Goal: Communication & Community: Ask a question

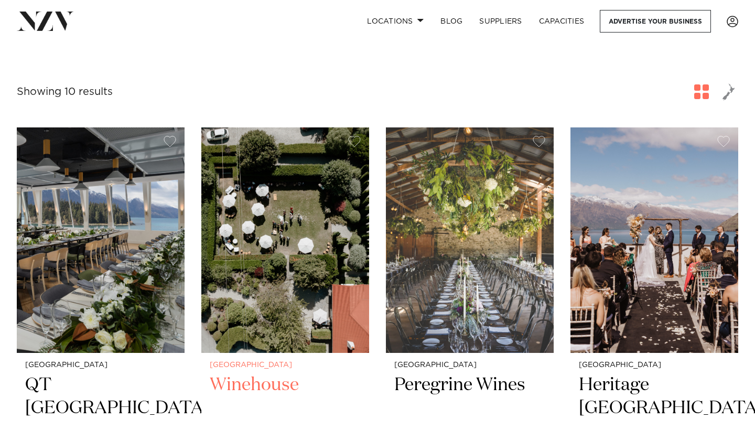
scroll to position [358, 0]
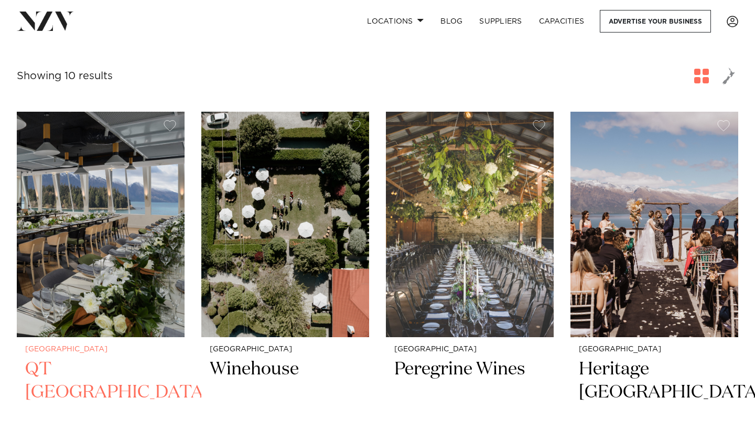
click at [80, 358] on h2 "QT [GEOGRAPHIC_DATA]" at bounding box center [100, 393] width 151 height 71
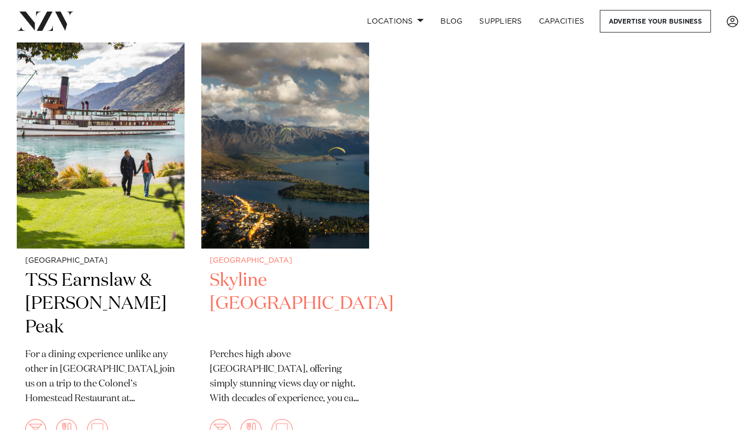
scroll to position [1352, 0]
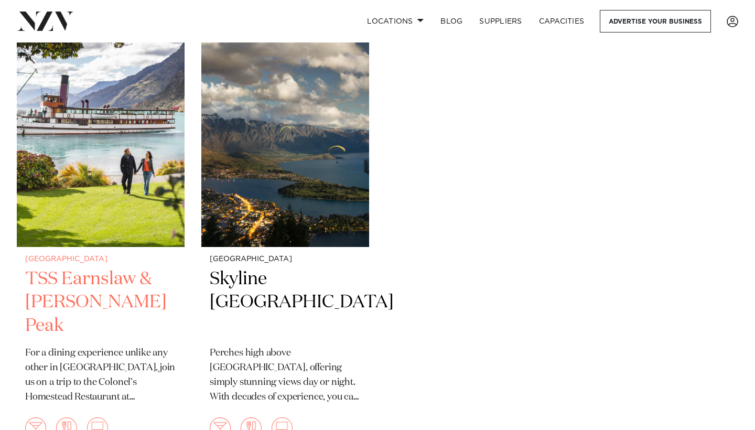
click at [94, 267] on h2 "TSS Earnslaw & [PERSON_NAME] Peak" at bounding box center [100, 302] width 151 height 71
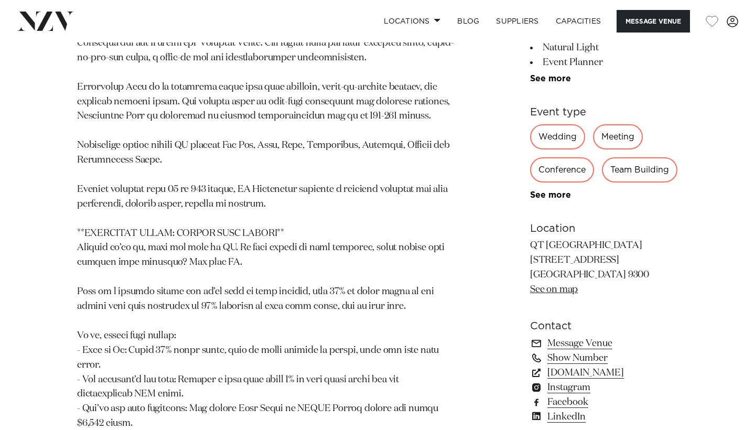
scroll to position [970, 0]
click at [544, 125] on div "Wedding" at bounding box center [557, 137] width 55 height 25
click at [549, 125] on div "Wedding" at bounding box center [557, 137] width 55 height 25
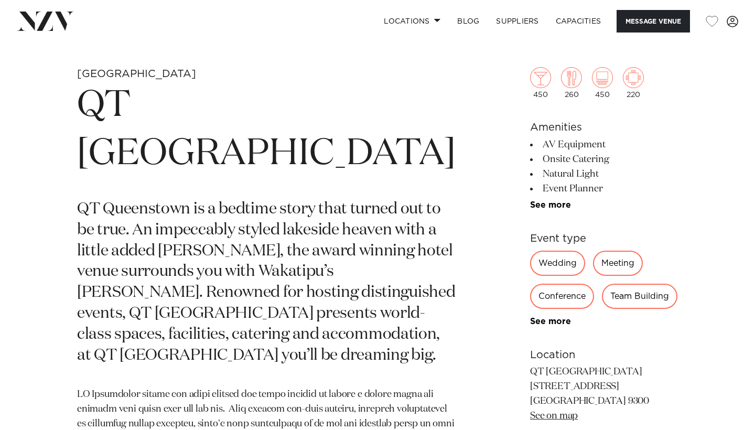
scroll to position [374, 0]
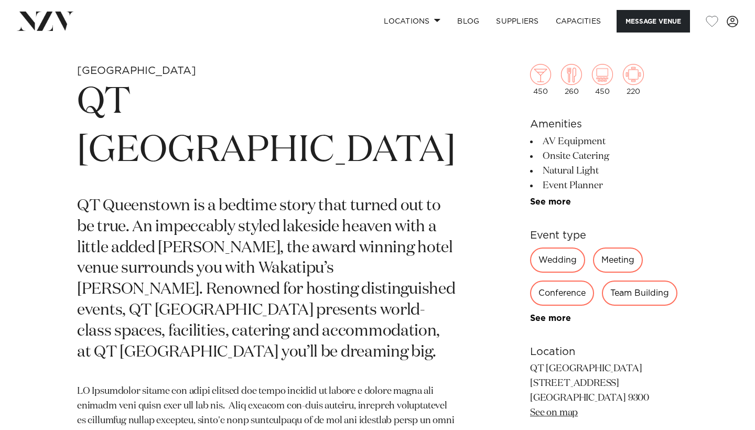
click at [541, 261] on div "Wedding" at bounding box center [557, 259] width 55 height 25
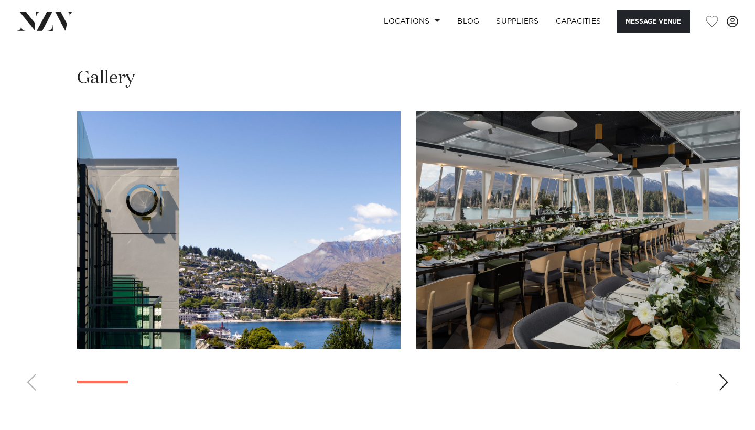
scroll to position [1426, 0]
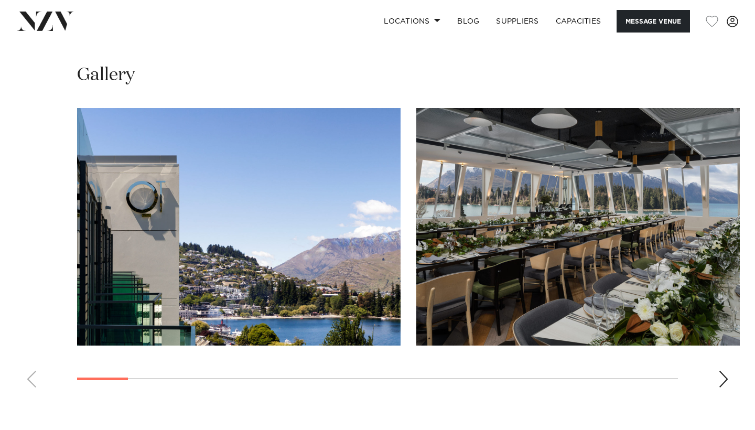
click at [724, 371] on div "Next slide" at bounding box center [723, 379] width 10 height 17
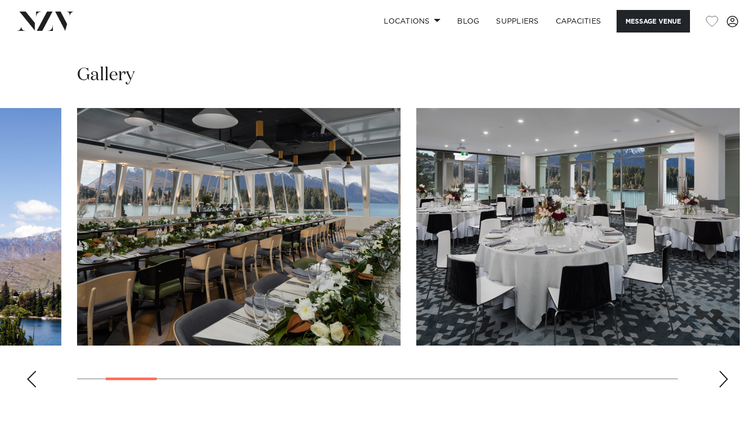
click at [724, 371] on div "Next slide" at bounding box center [723, 379] width 10 height 17
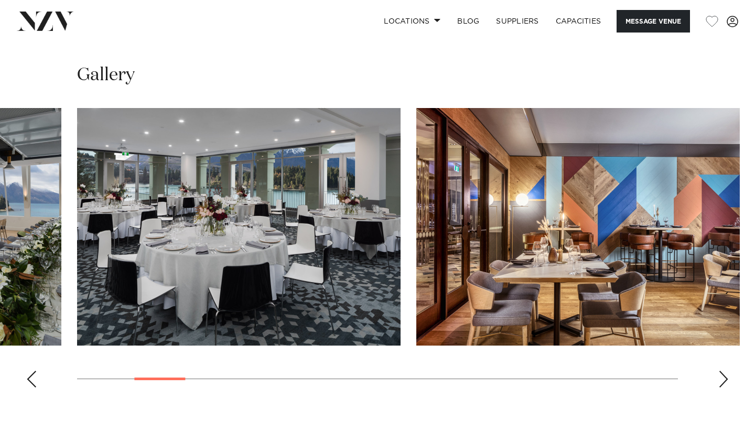
click at [724, 371] on div "Next slide" at bounding box center [723, 379] width 10 height 17
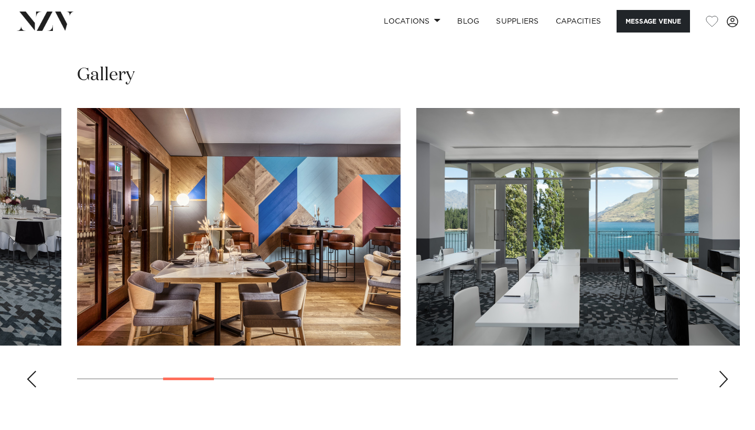
click at [724, 371] on div "Next slide" at bounding box center [723, 379] width 10 height 17
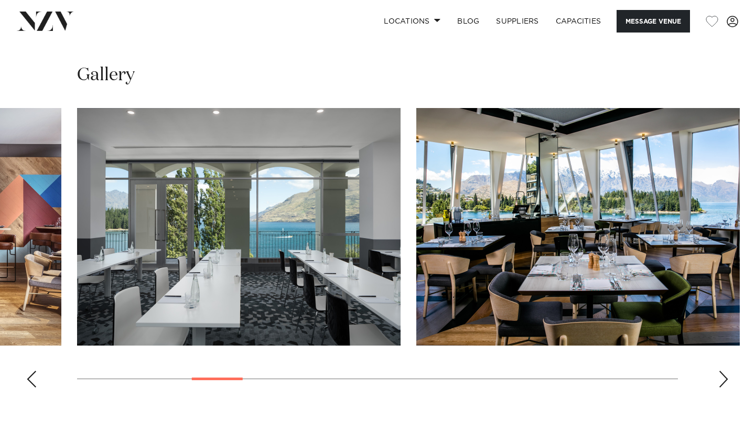
click at [724, 371] on div "Next slide" at bounding box center [723, 379] width 10 height 17
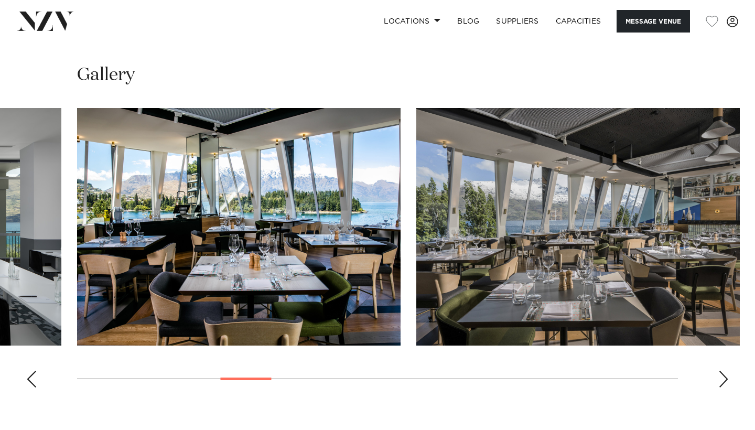
click at [724, 371] on div "Next slide" at bounding box center [723, 379] width 10 height 17
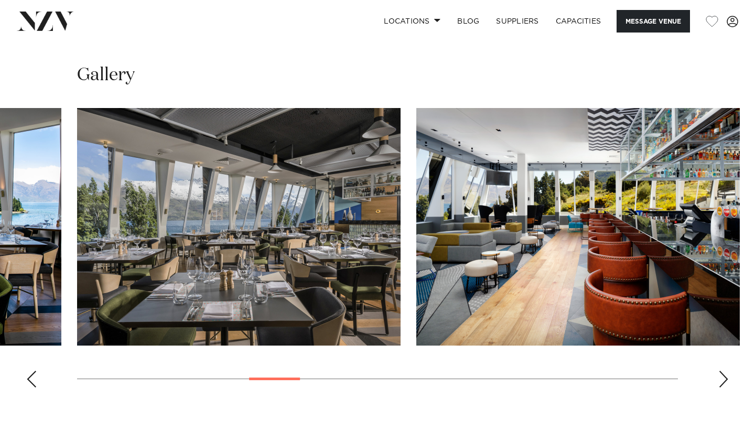
click at [724, 371] on div "Next slide" at bounding box center [723, 379] width 10 height 17
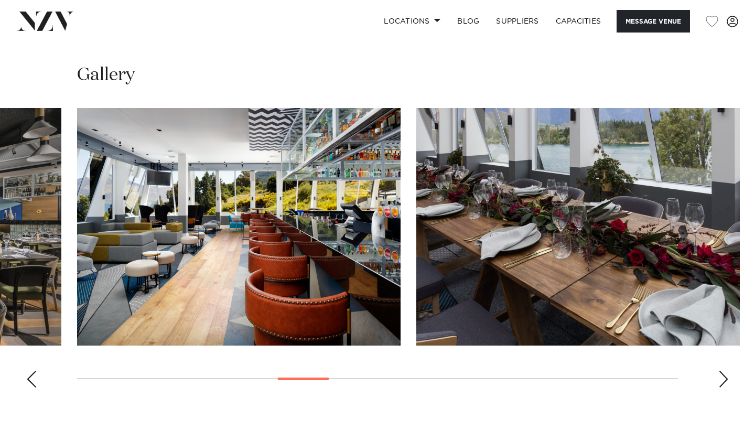
click at [724, 371] on div "Next slide" at bounding box center [723, 379] width 10 height 17
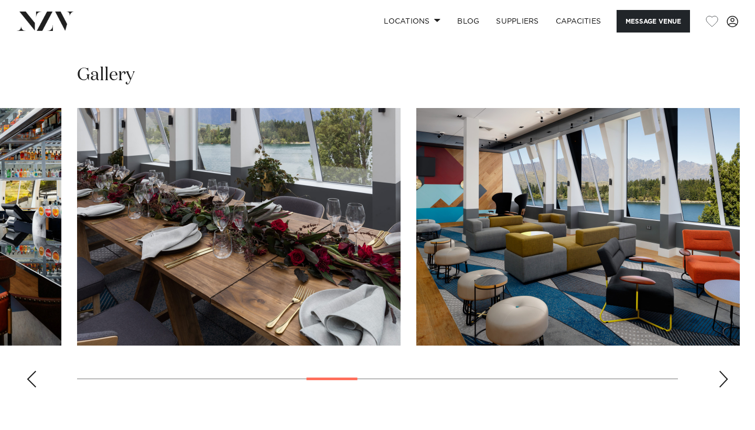
click at [724, 371] on div "Next slide" at bounding box center [723, 379] width 10 height 17
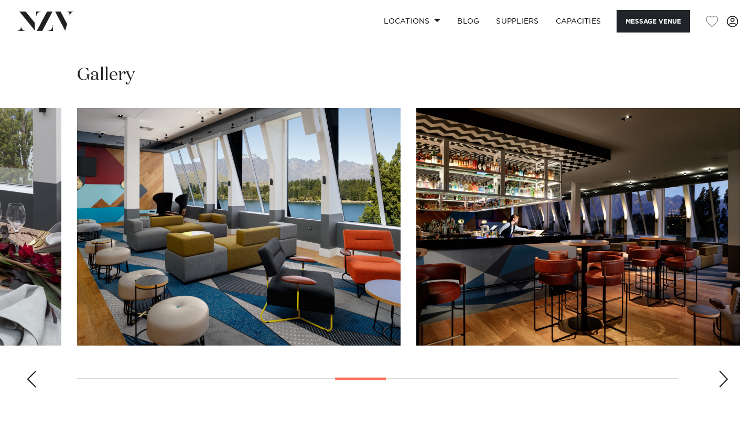
click at [724, 371] on div "Next slide" at bounding box center [723, 379] width 10 height 17
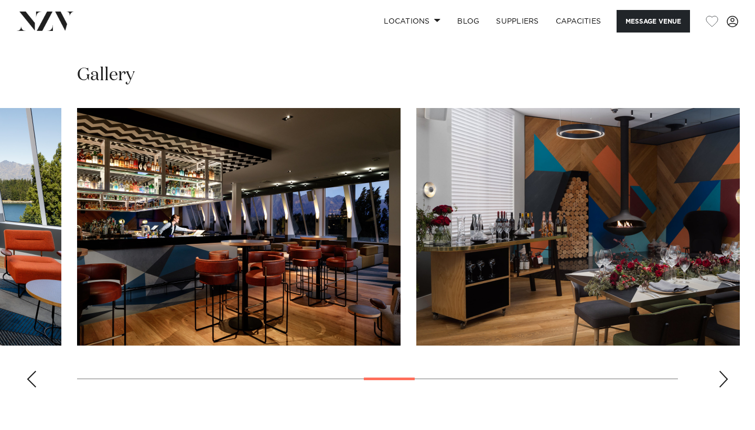
click at [724, 371] on div "Next slide" at bounding box center [723, 379] width 10 height 17
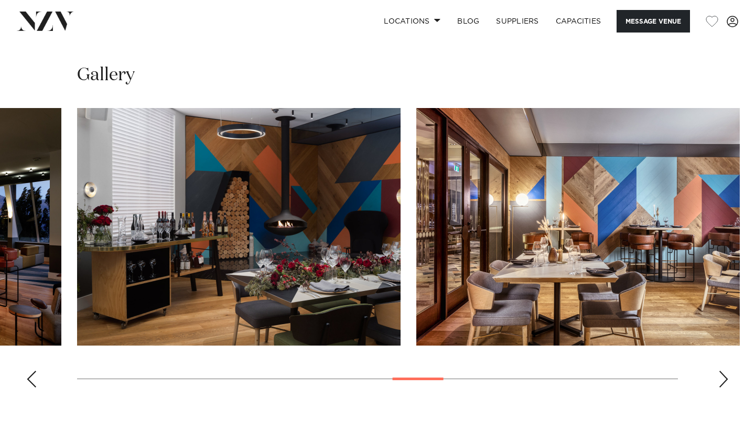
click at [724, 371] on div "Next slide" at bounding box center [723, 379] width 10 height 17
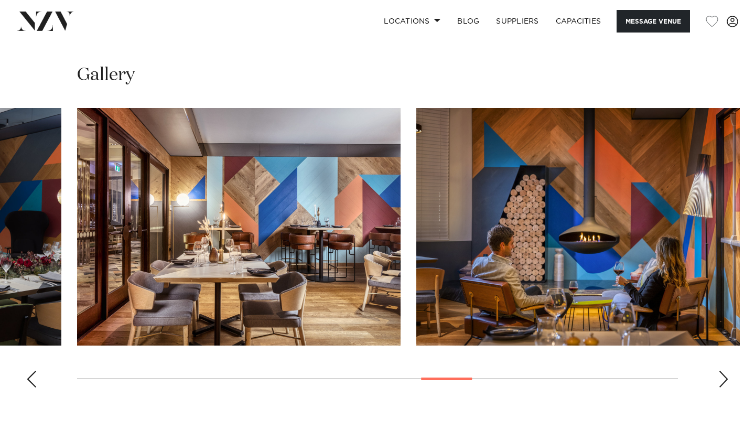
click at [724, 371] on div "Next slide" at bounding box center [723, 379] width 10 height 17
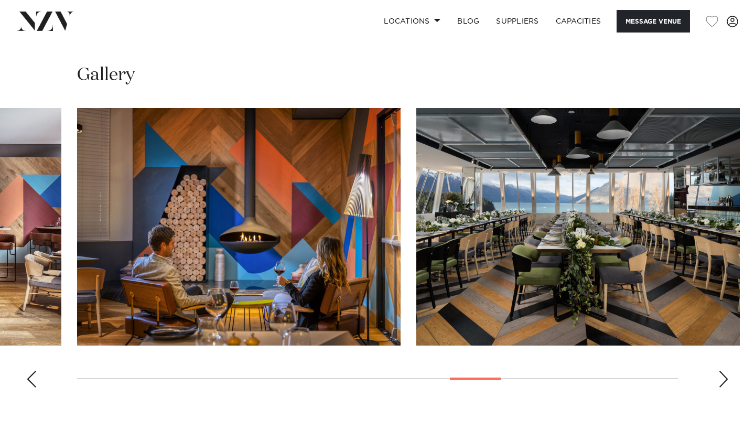
click at [717, 344] on swiper-container at bounding box center [377, 252] width 755 height 288
click at [722, 371] on div "Next slide" at bounding box center [723, 379] width 10 height 17
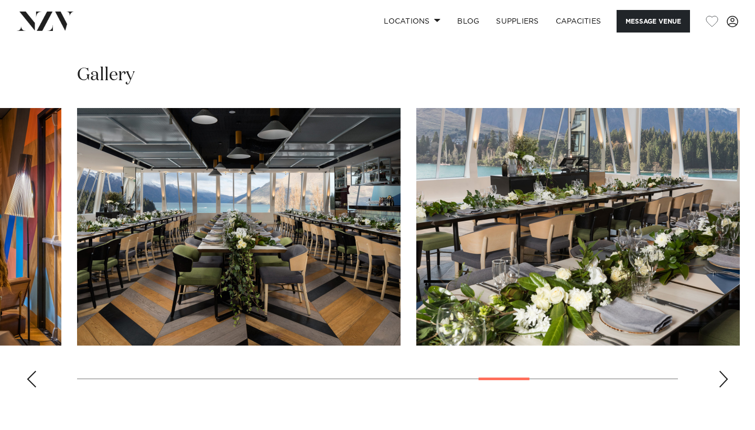
click at [722, 371] on div "Next slide" at bounding box center [723, 379] width 10 height 17
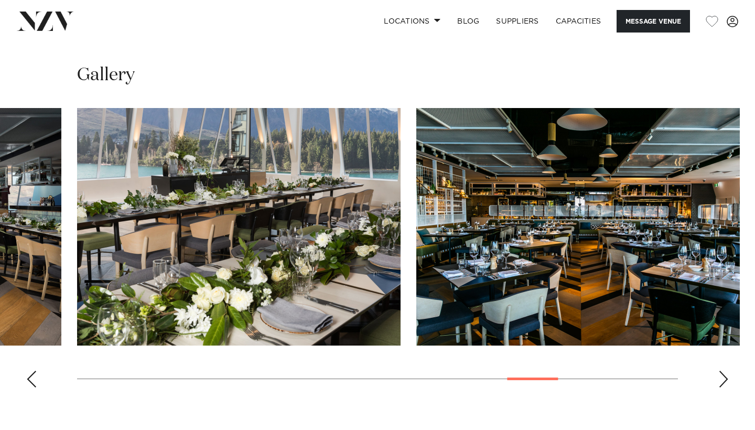
click at [722, 371] on div "Next slide" at bounding box center [723, 379] width 10 height 17
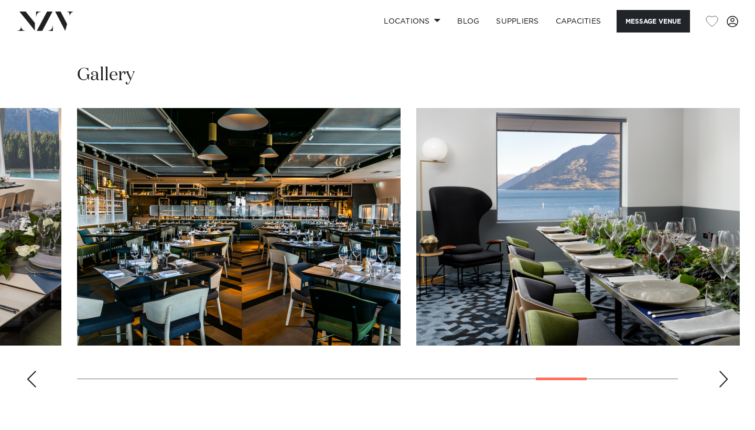
click at [722, 371] on div "Next slide" at bounding box center [723, 379] width 10 height 17
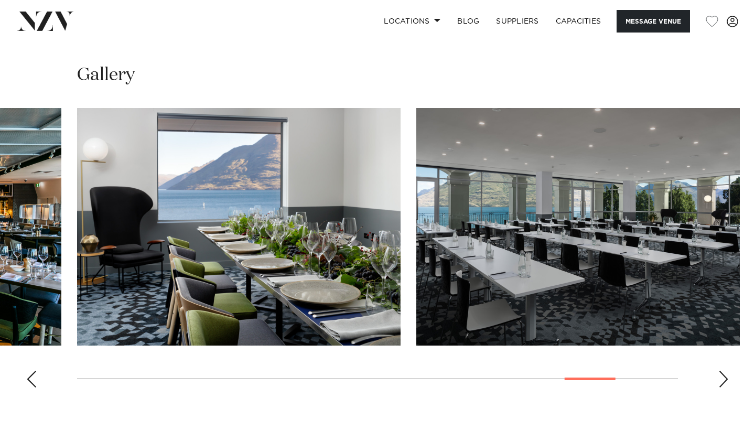
click at [722, 371] on div "Next slide" at bounding box center [723, 379] width 10 height 17
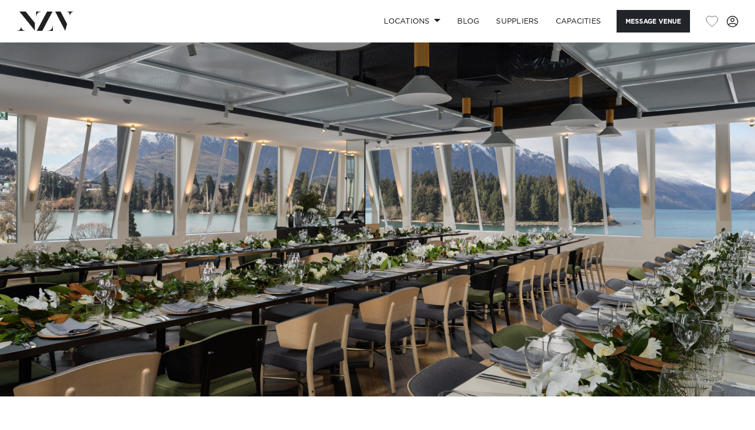
scroll to position [0, 0]
click at [665, 15] on button "Message Venue" at bounding box center [653, 21] width 73 height 23
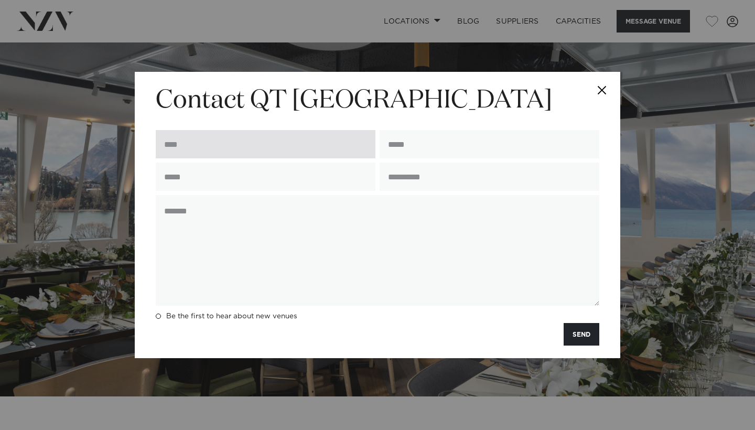
type input "*"
type input "******"
click at [272, 149] on input "******" at bounding box center [266, 144] width 220 height 28
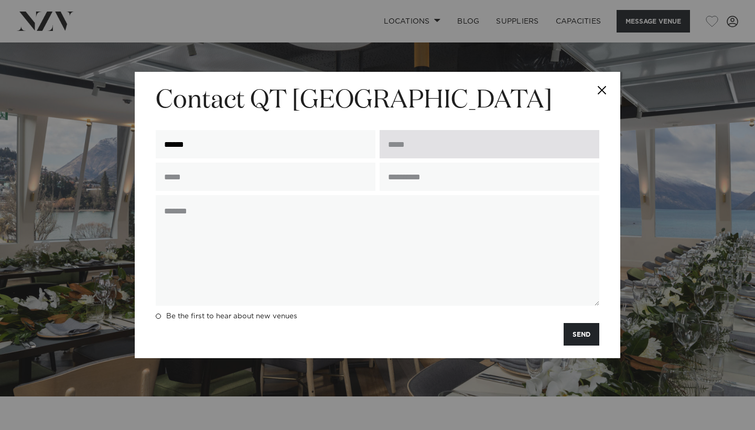
click at [438, 144] on input "email" at bounding box center [490, 144] width 220 height 28
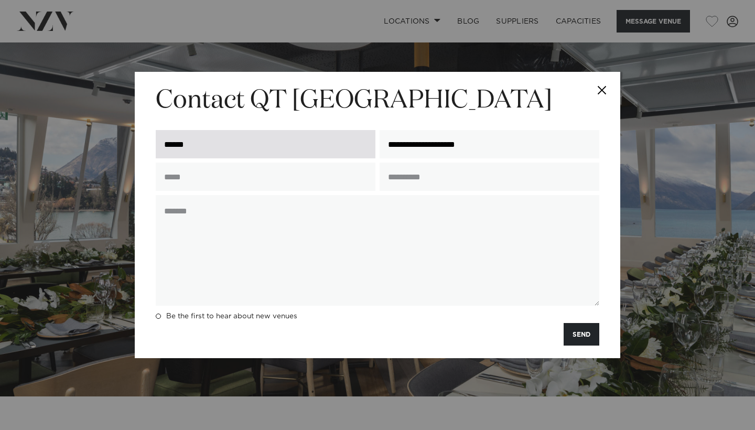
type input "**********"
click at [262, 145] on input "******" at bounding box center [266, 144] width 220 height 28
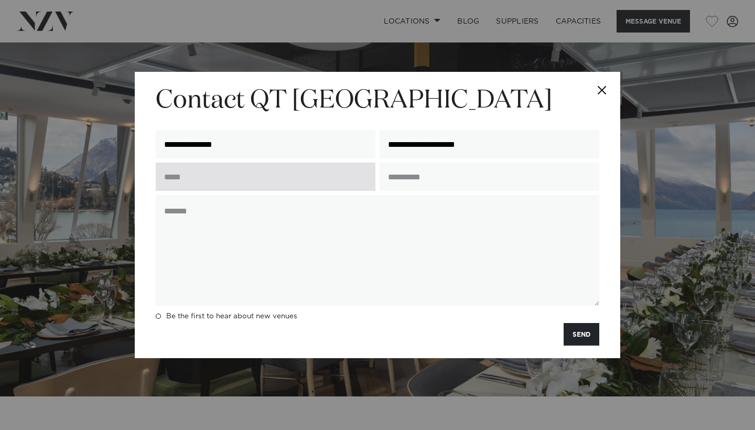
type input "**********"
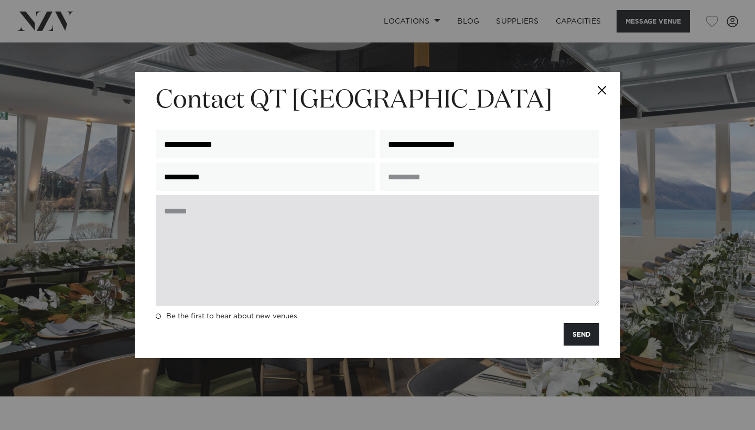
type input "**********"
click at [232, 223] on textarea at bounding box center [378, 250] width 444 height 111
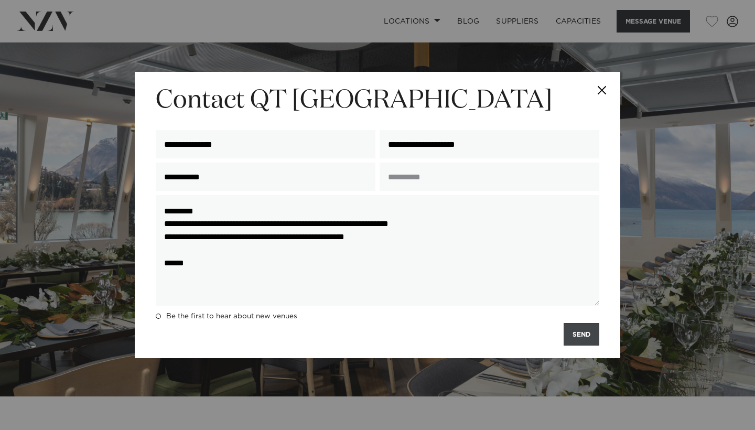
type textarea "**********"
click at [588, 334] on button "SEND" at bounding box center [582, 334] width 36 height 23
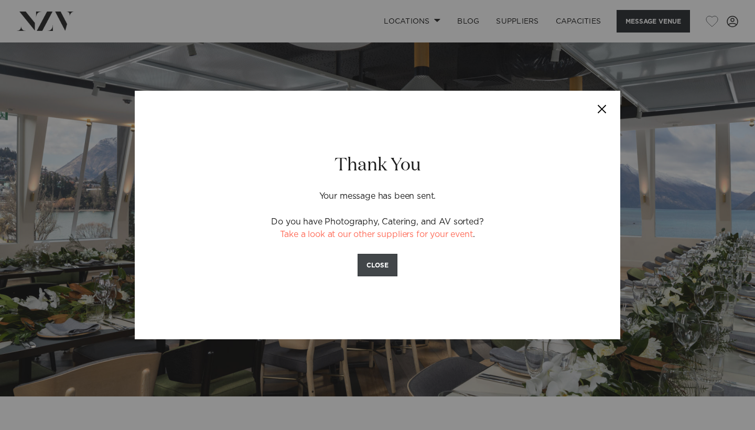
click at [377, 272] on button "CLOSE" at bounding box center [378, 265] width 40 height 23
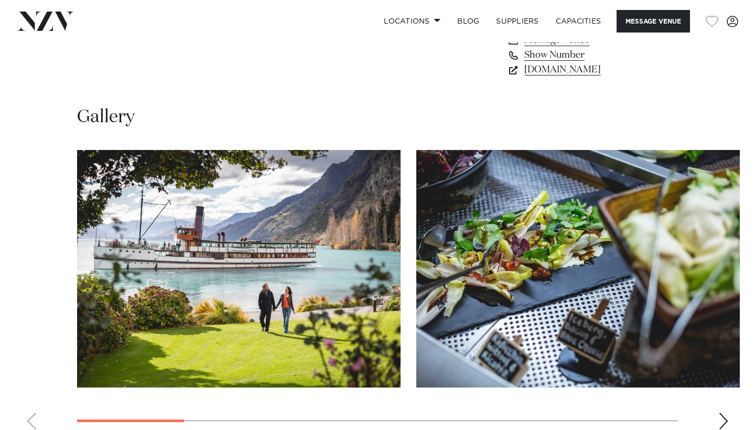
scroll to position [853, 0]
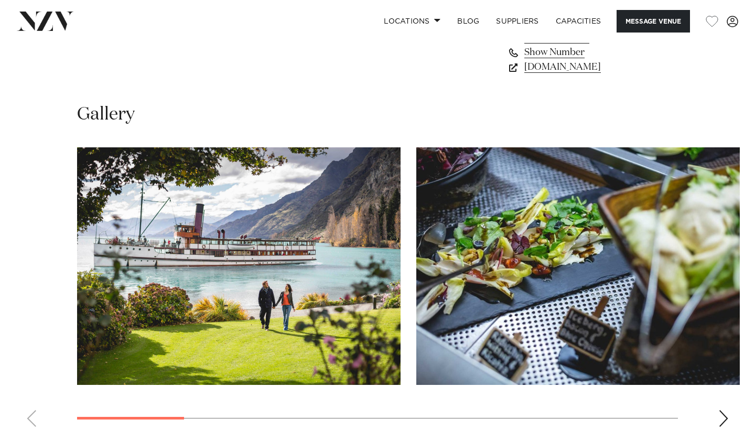
click at [717, 388] on swiper-container at bounding box center [377, 291] width 755 height 288
click at [723, 410] on div "Next slide" at bounding box center [723, 418] width 10 height 17
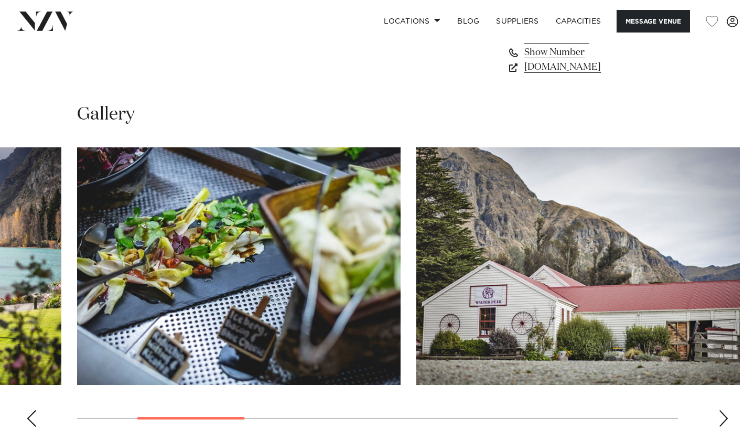
click at [723, 410] on div "Next slide" at bounding box center [723, 418] width 10 height 17
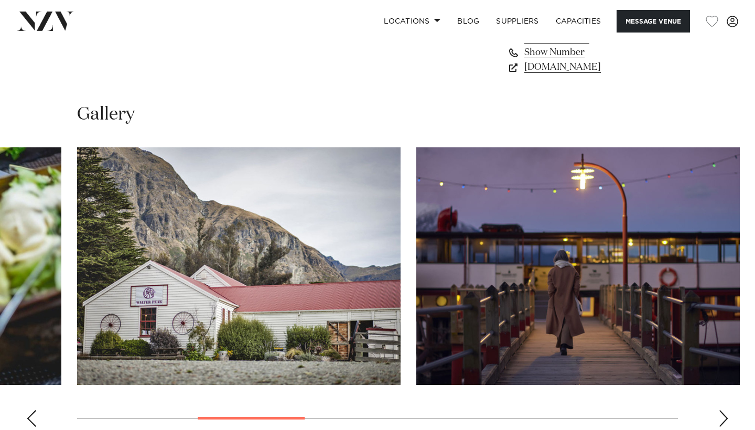
click at [723, 410] on div "Next slide" at bounding box center [723, 418] width 10 height 17
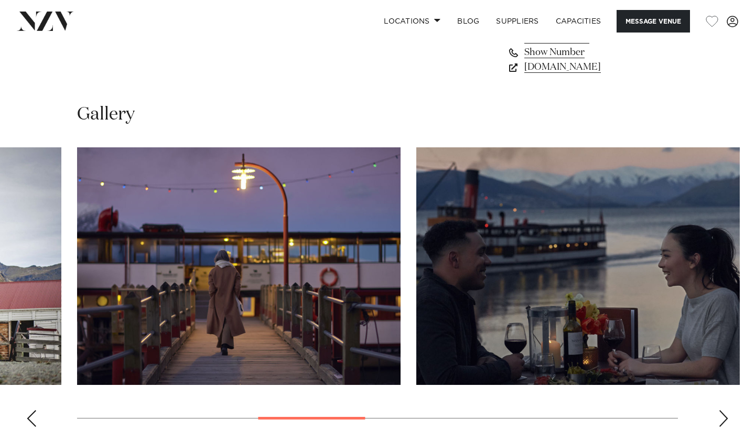
click at [723, 410] on div "Next slide" at bounding box center [723, 418] width 10 height 17
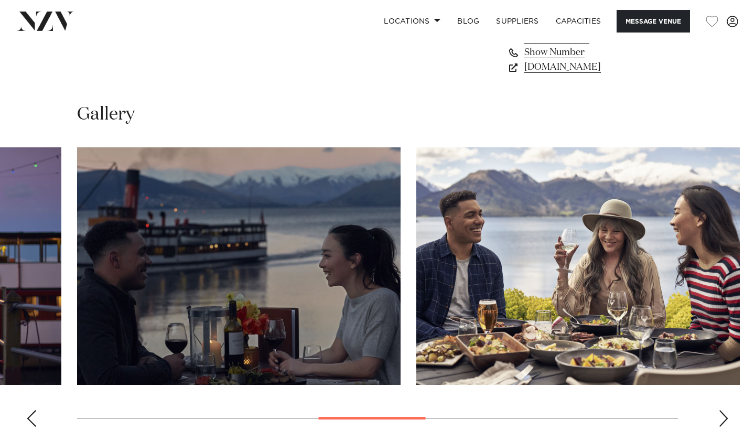
click at [724, 410] on div "Next slide" at bounding box center [723, 418] width 10 height 17
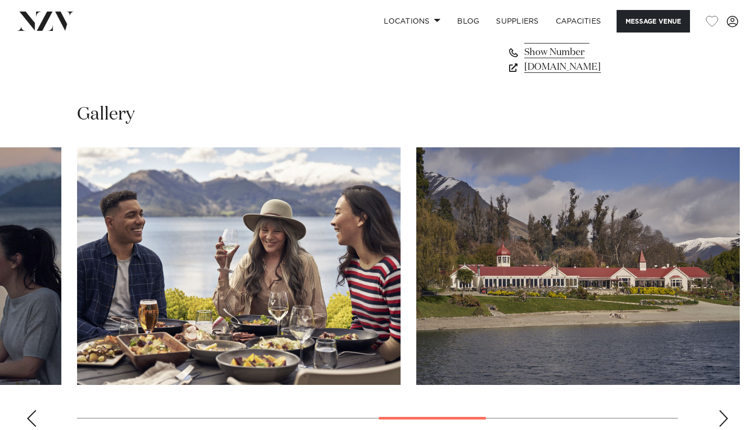
click at [724, 410] on div "Next slide" at bounding box center [723, 418] width 10 height 17
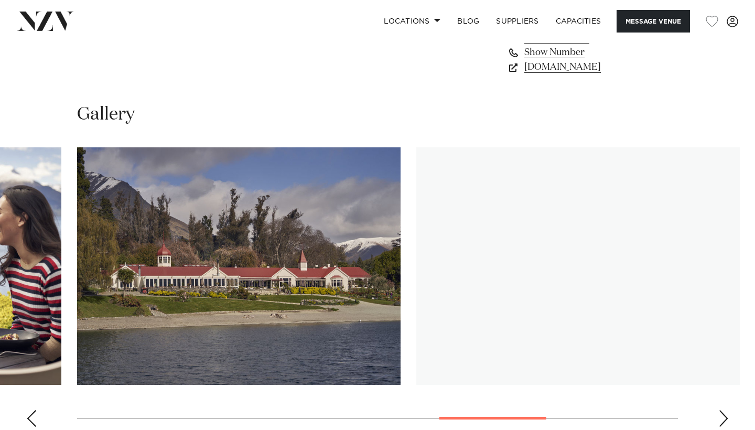
click at [724, 410] on div "Next slide" at bounding box center [723, 418] width 10 height 17
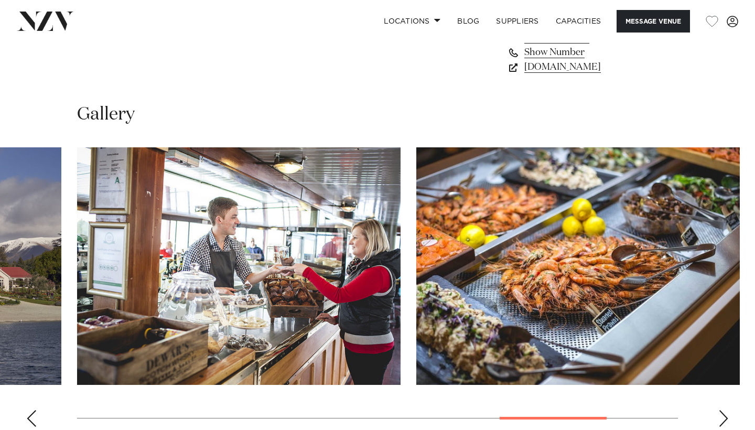
click at [724, 410] on div "Next slide" at bounding box center [723, 418] width 10 height 17
